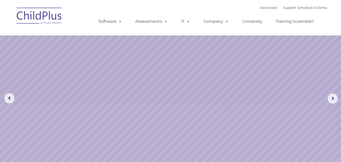
select select "MEDIUM"
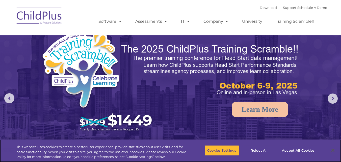
click at [260, 7] on link "Download" at bounding box center [268, 8] width 17 height 4
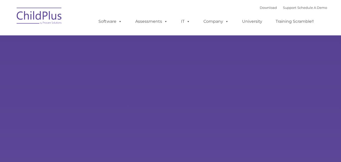
select select "MEDIUM"
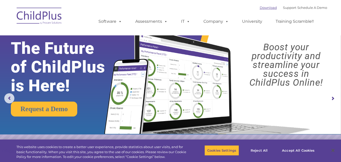
click at [264, 9] on link "Download" at bounding box center [268, 8] width 17 height 4
